Goal: Information Seeking & Learning: Understand process/instructions

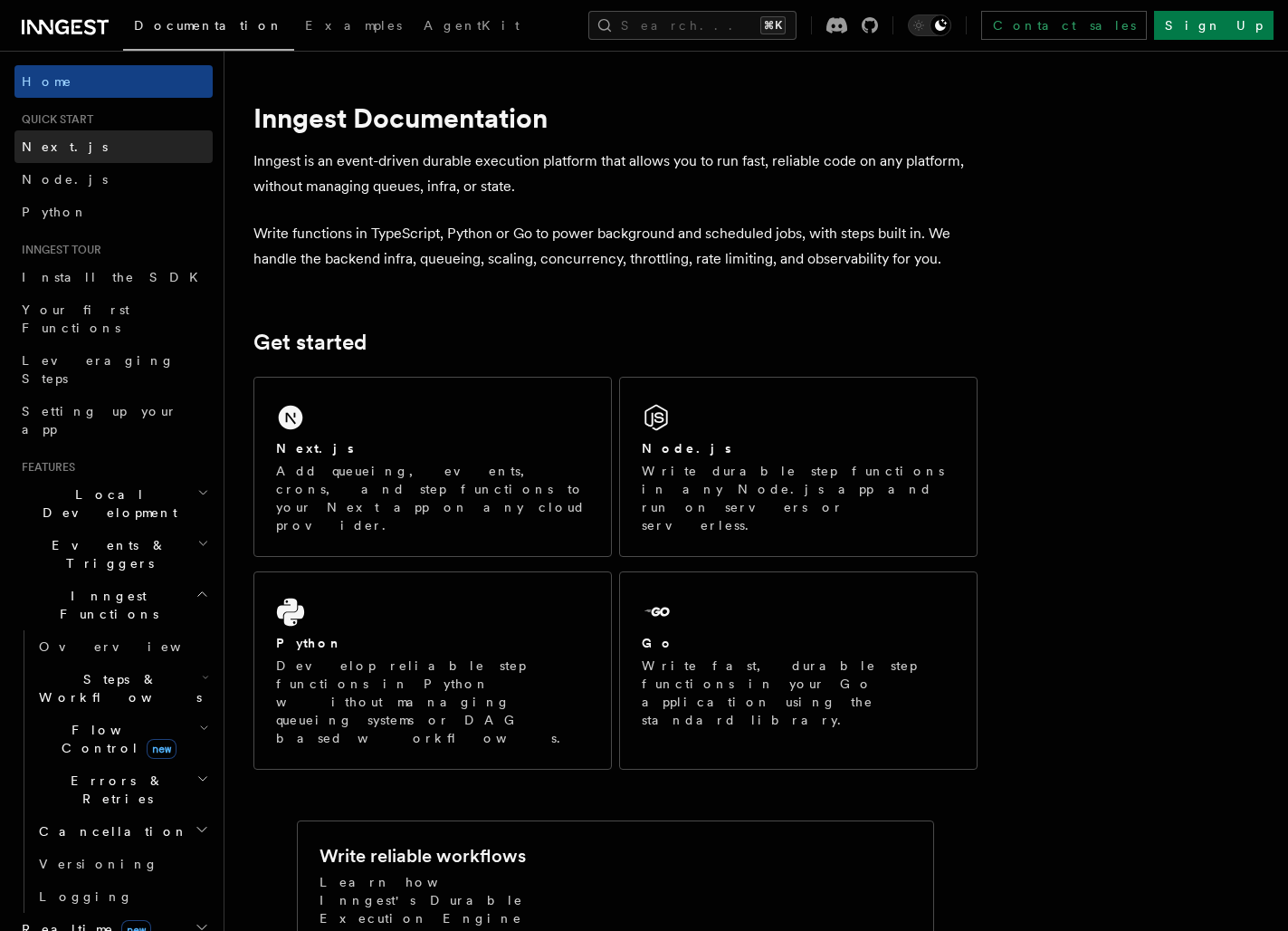
click at [108, 143] on link "Next.js" at bounding box center [114, 146] width 198 height 33
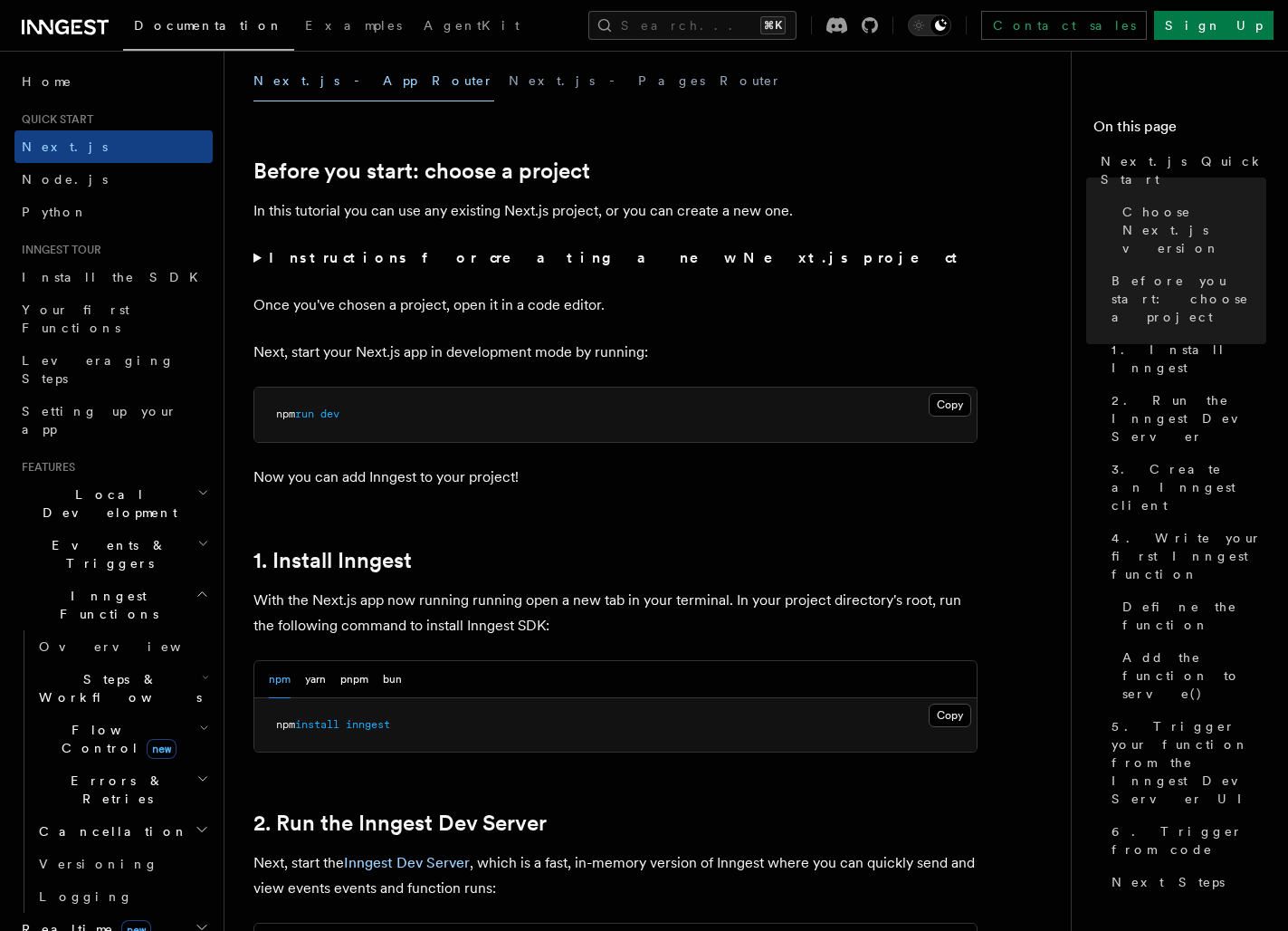
scroll to position [529, 0]
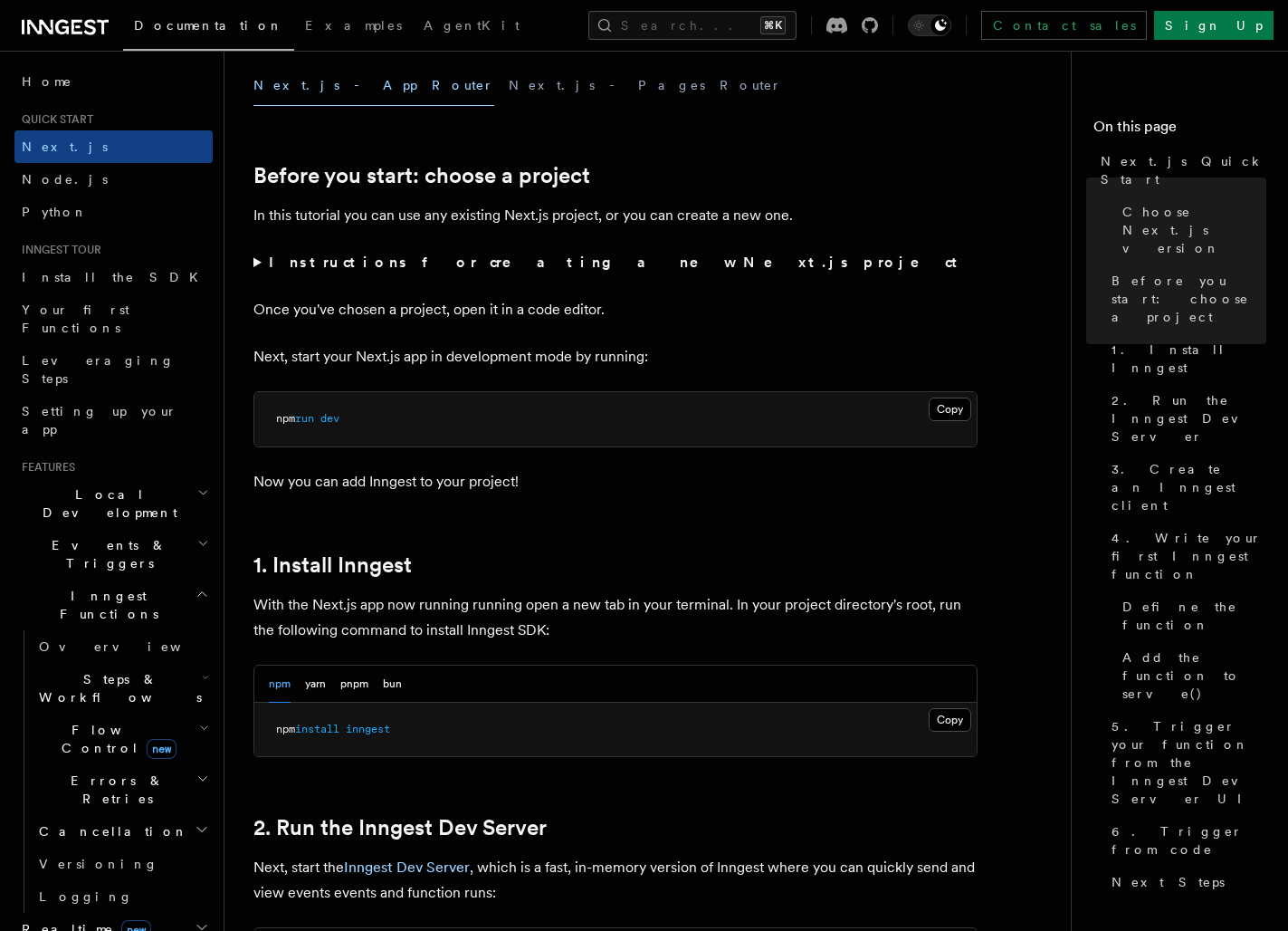
click at [258, 265] on summary "Instructions for creating a new Next.js project" at bounding box center [615, 263] width 724 height 25
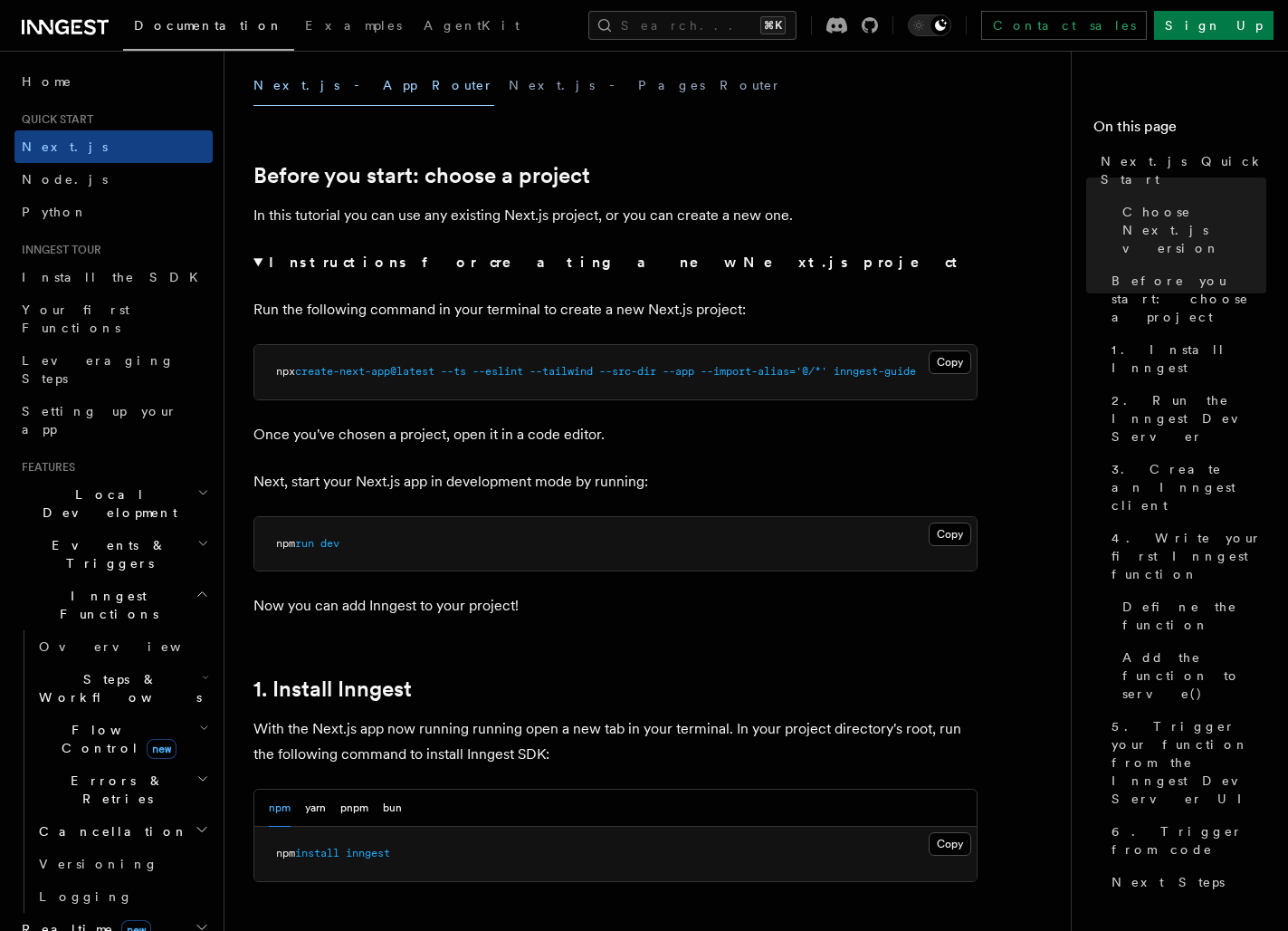
click at [258, 265] on summary "Instructions for creating a new Next.js project" at bounding box center [615, 263] width 724 height 25
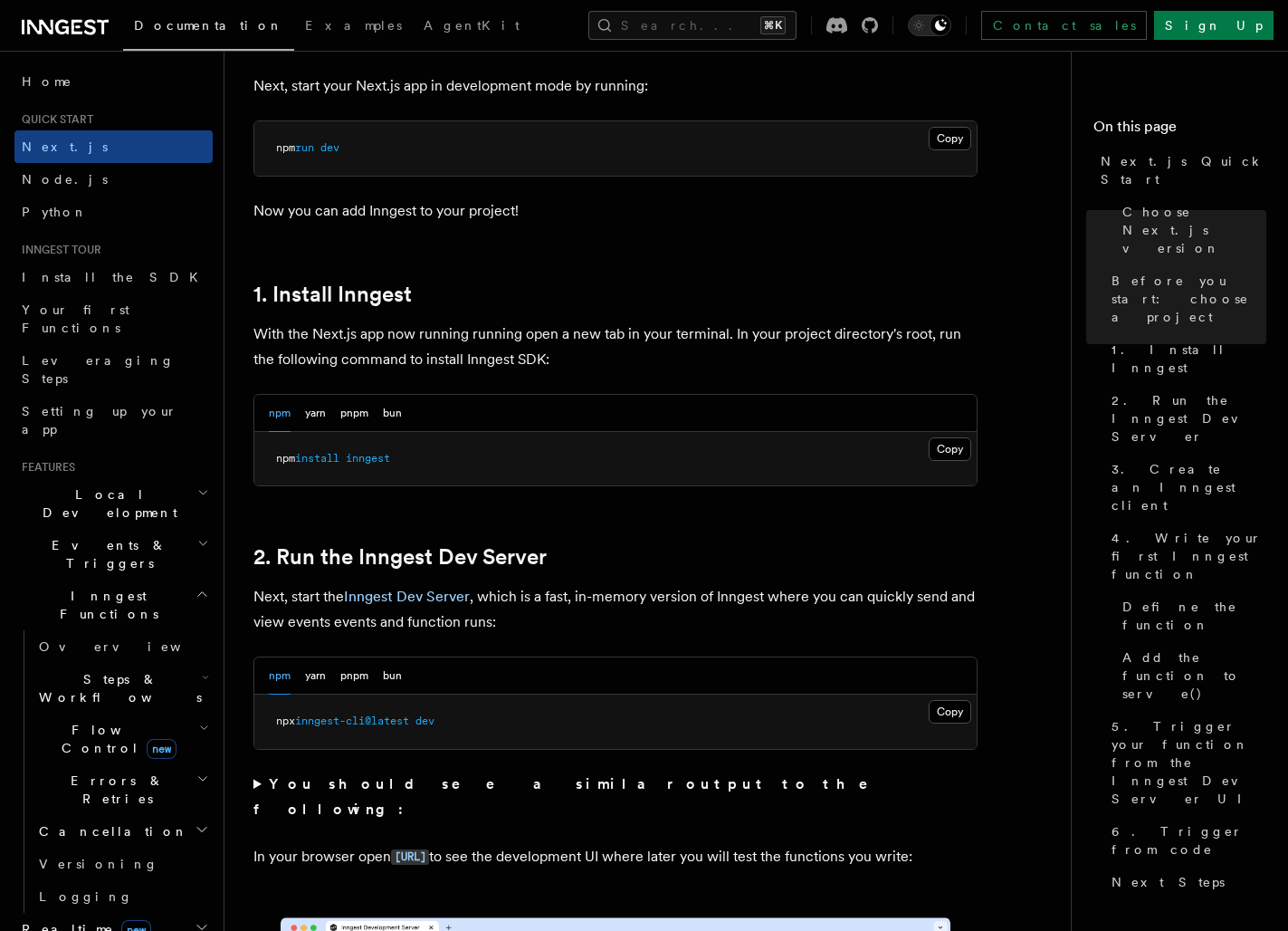
scroll to position [815, 0]
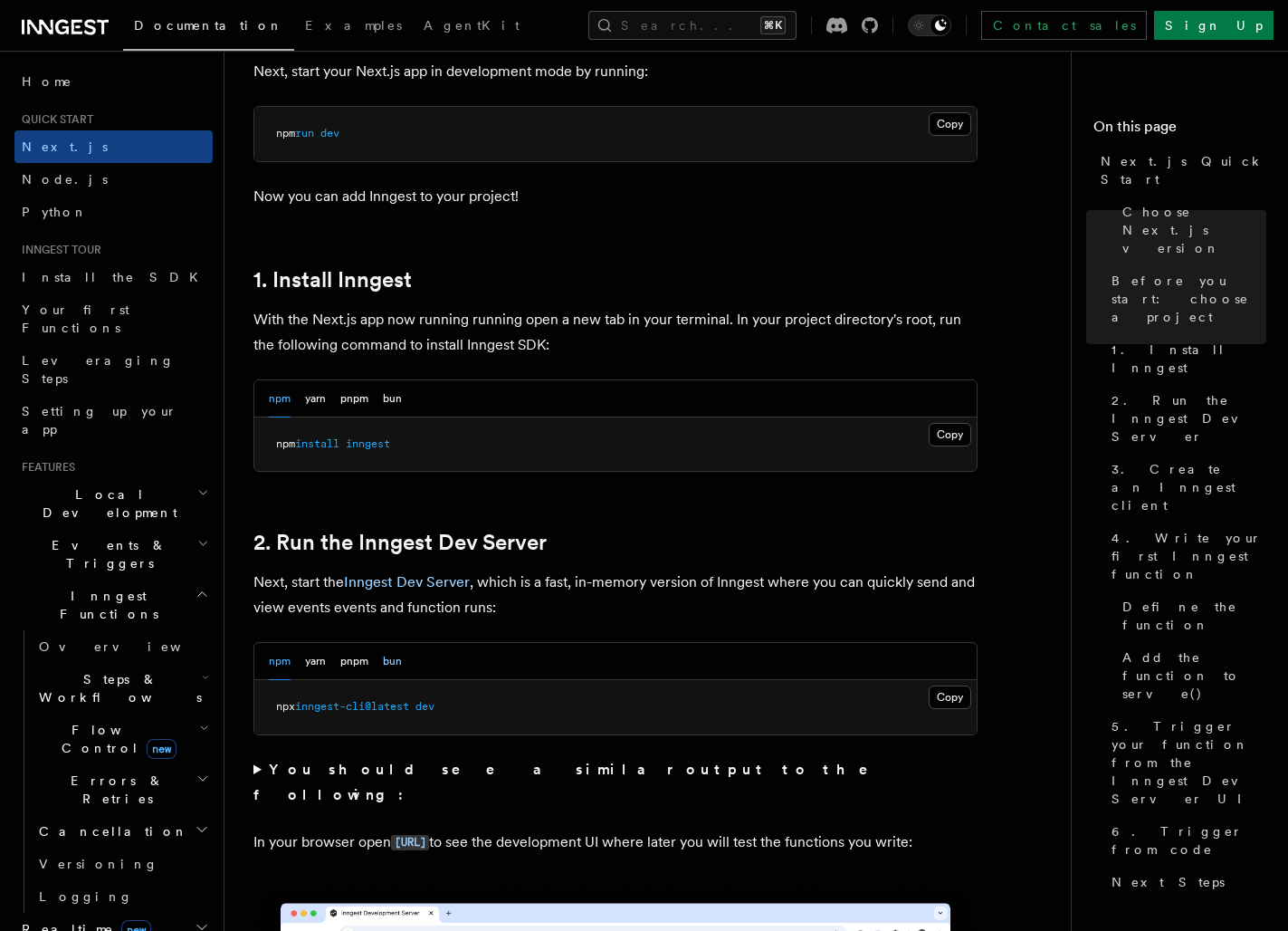
click at [394, 662] on button "bun" at bounding box center [392, 661] width 19 height 37
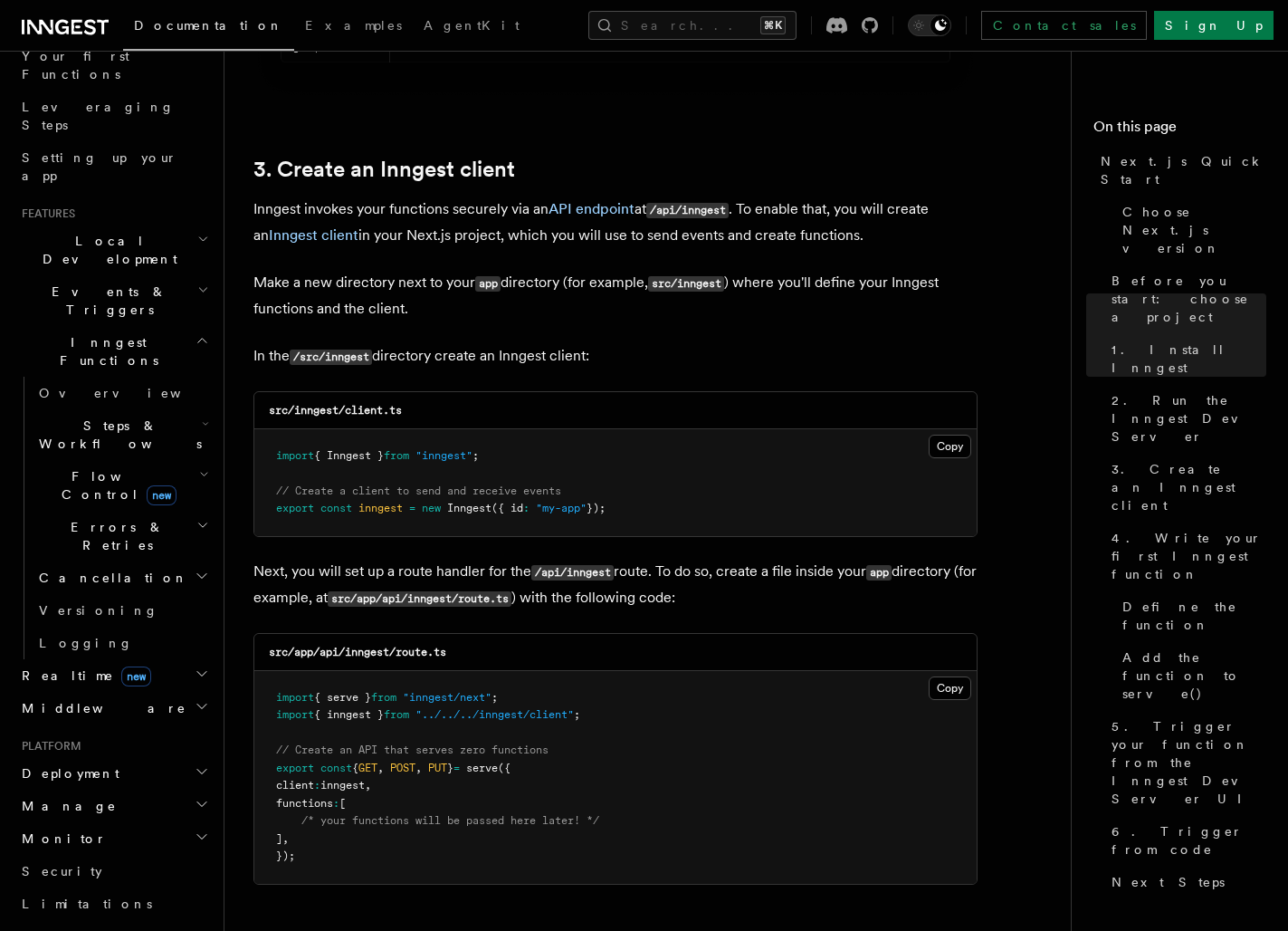
scroll to position [261, 0]
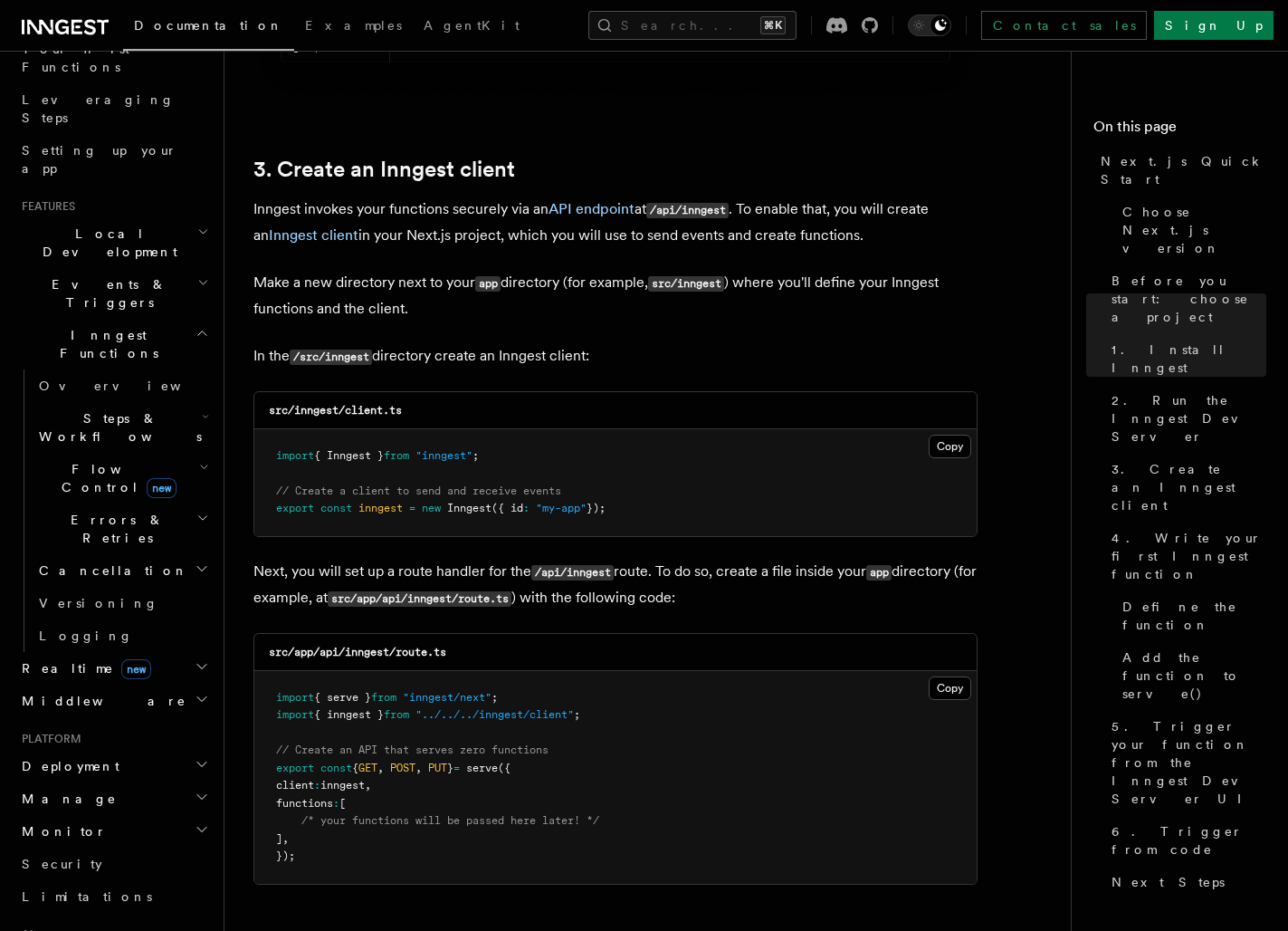
click at [181, 685] on h2 "Middleware" at bounding box center [114, 701] width 198 height 33
click at [185, 652] on h2 "Realtime new" at bounding box center [114, 668] width 198 height 33
click at [209, 652] on h2 "Realtime new" at bounding box center [114, 668] width 198 height 33
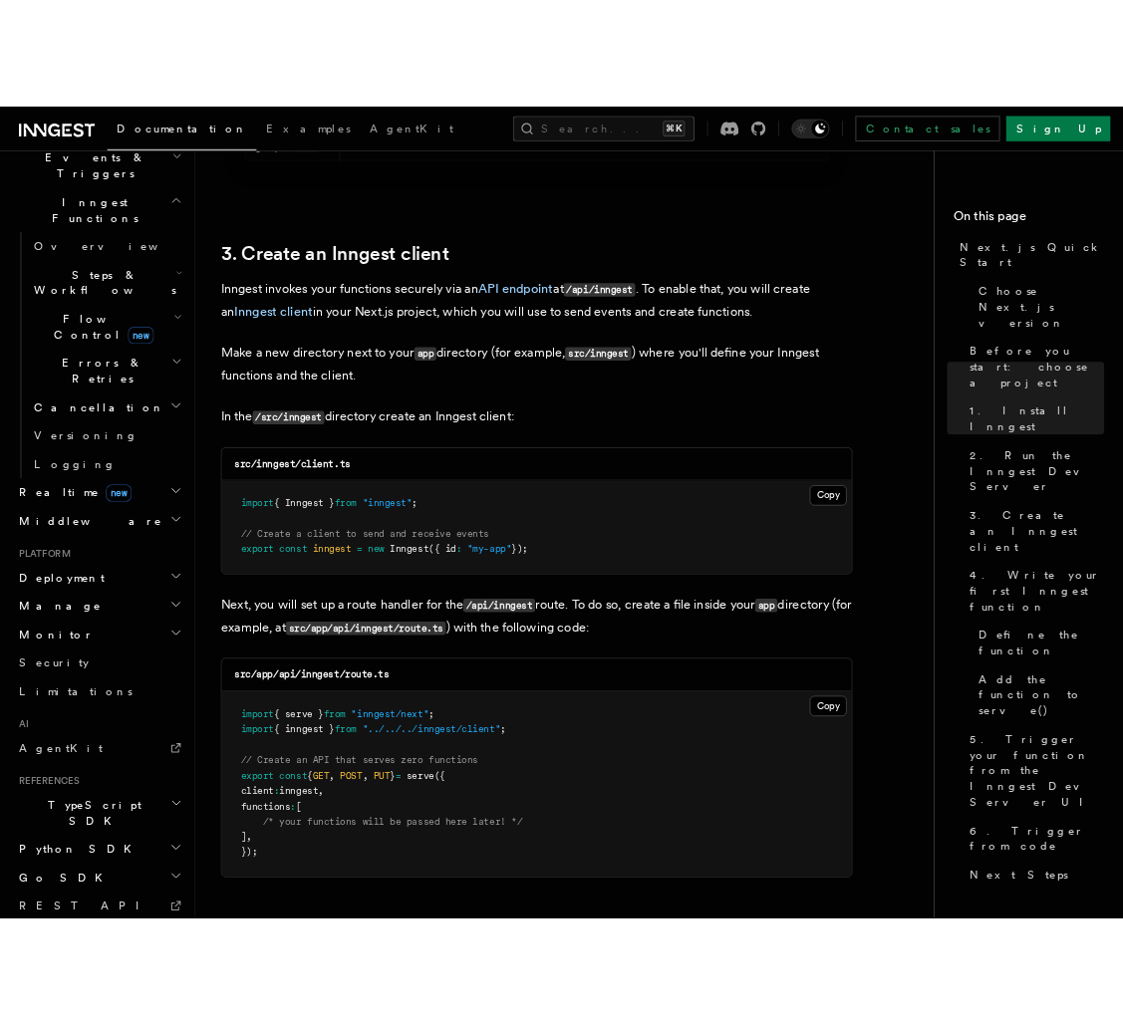
scroll to position [570, 0]
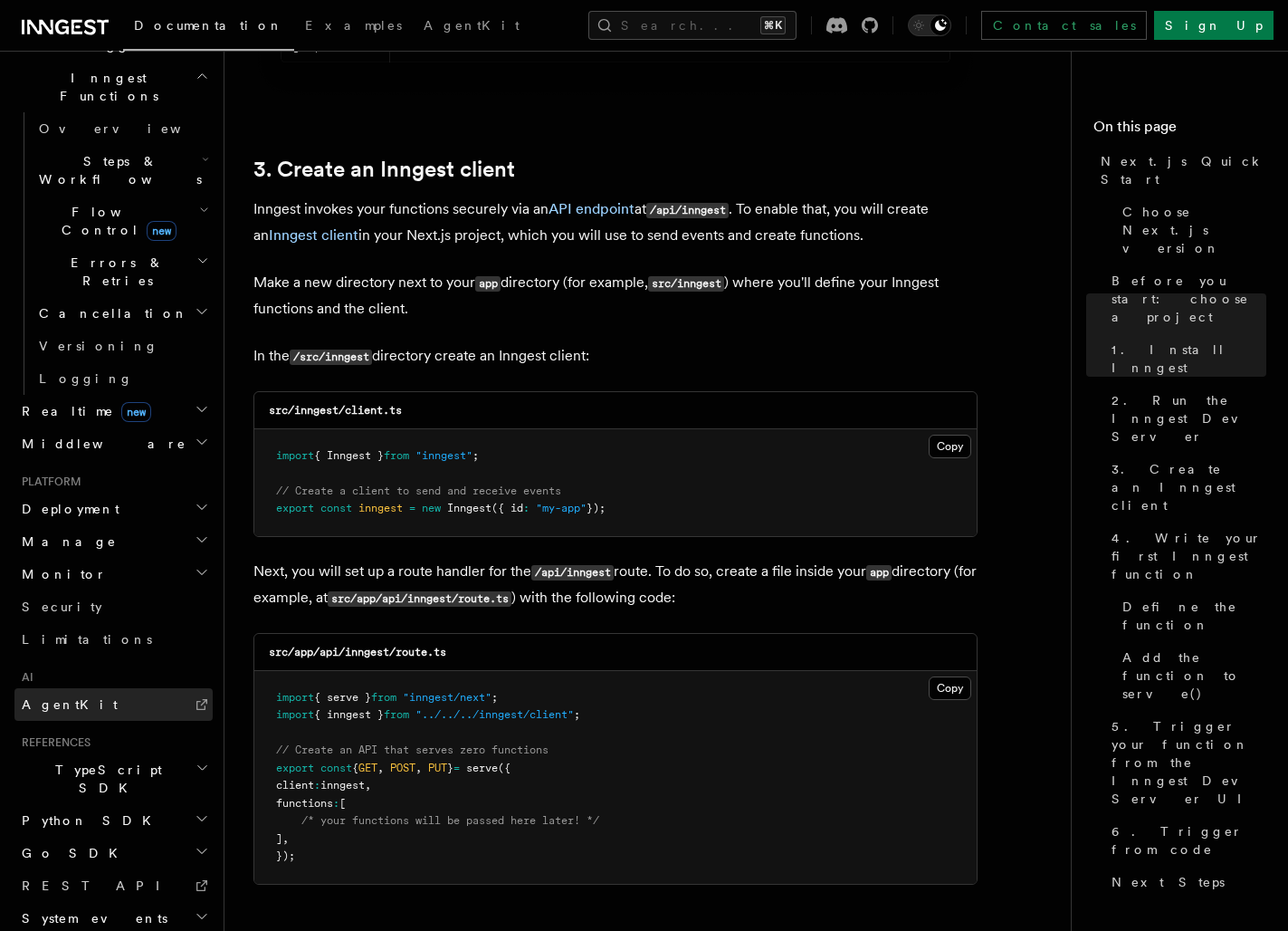
click at [84, 688] on link "AgentKit" at bounding box center [114, 705] width 198 height 33
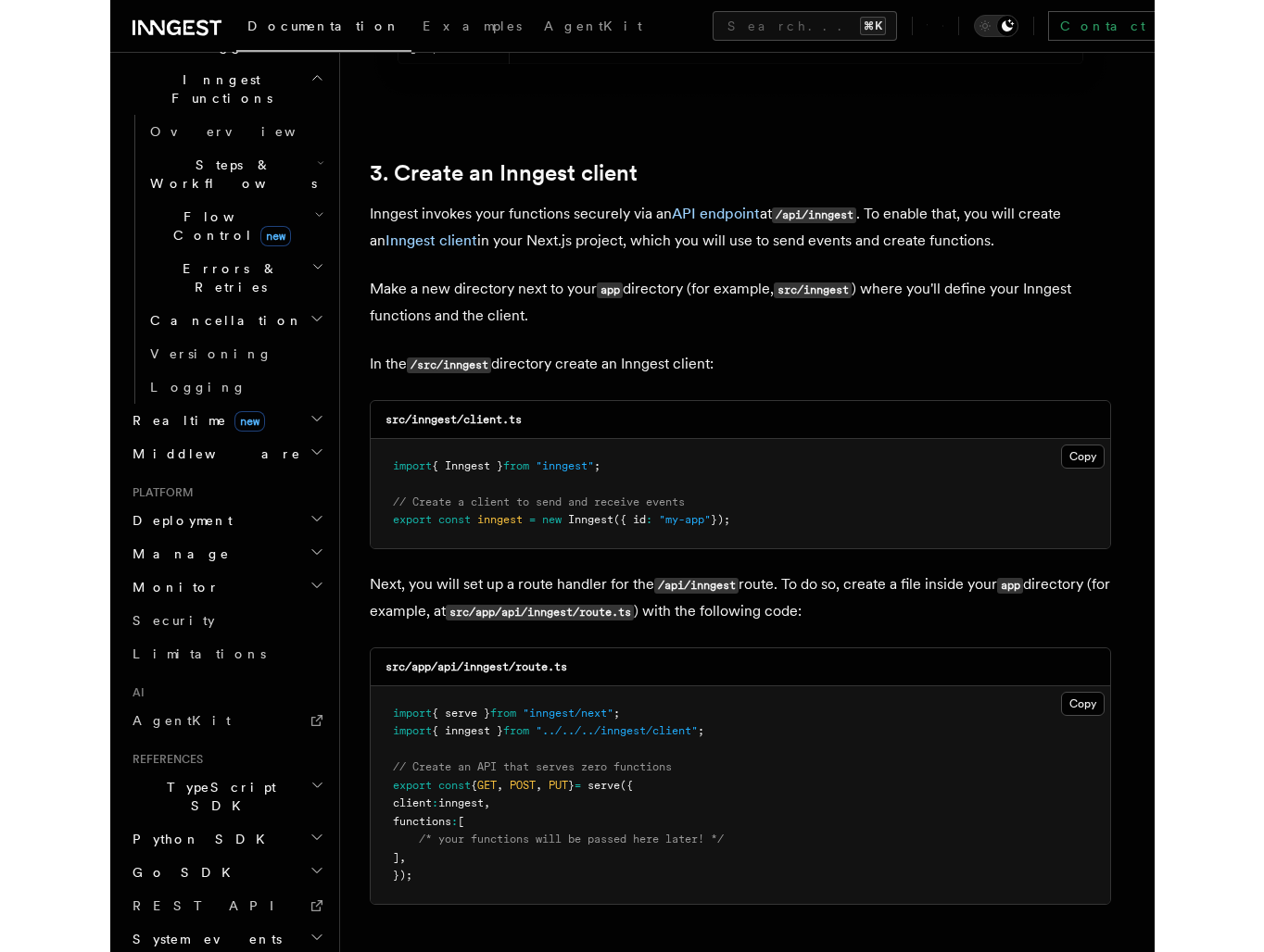
scroll to position [2146, 0]
